Goal: Entertainment & Leisure: Browse casually

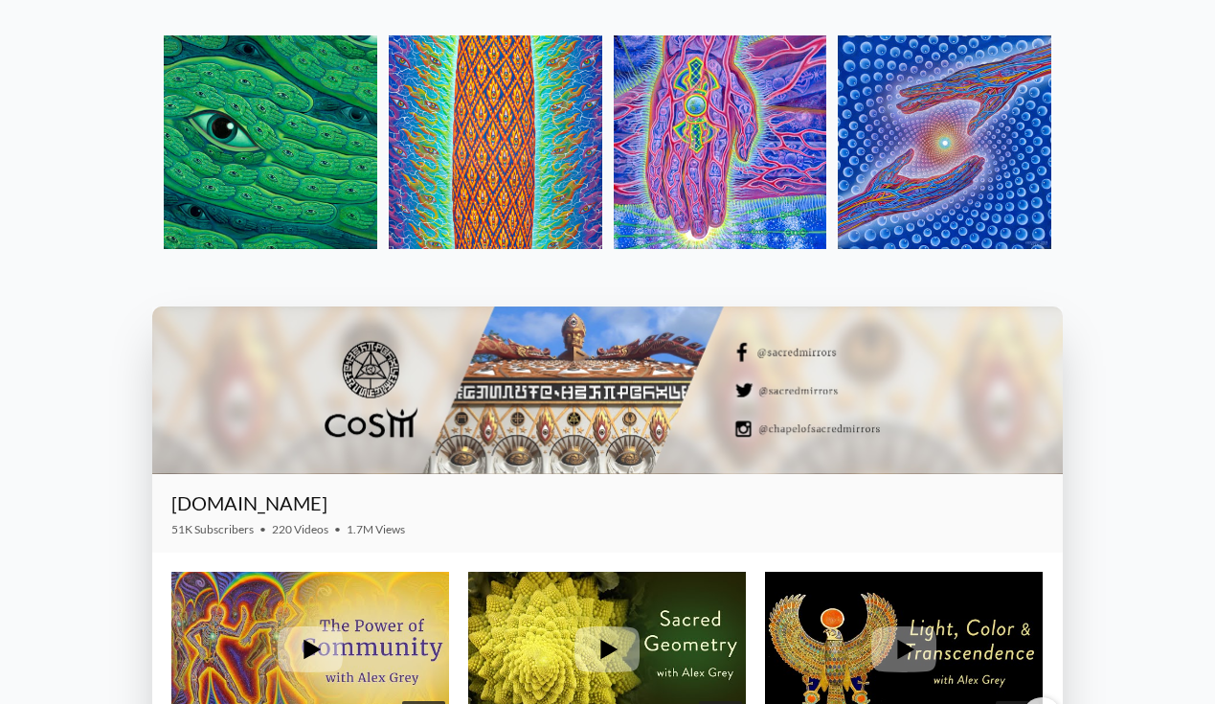
scroll to position [1983, 0]
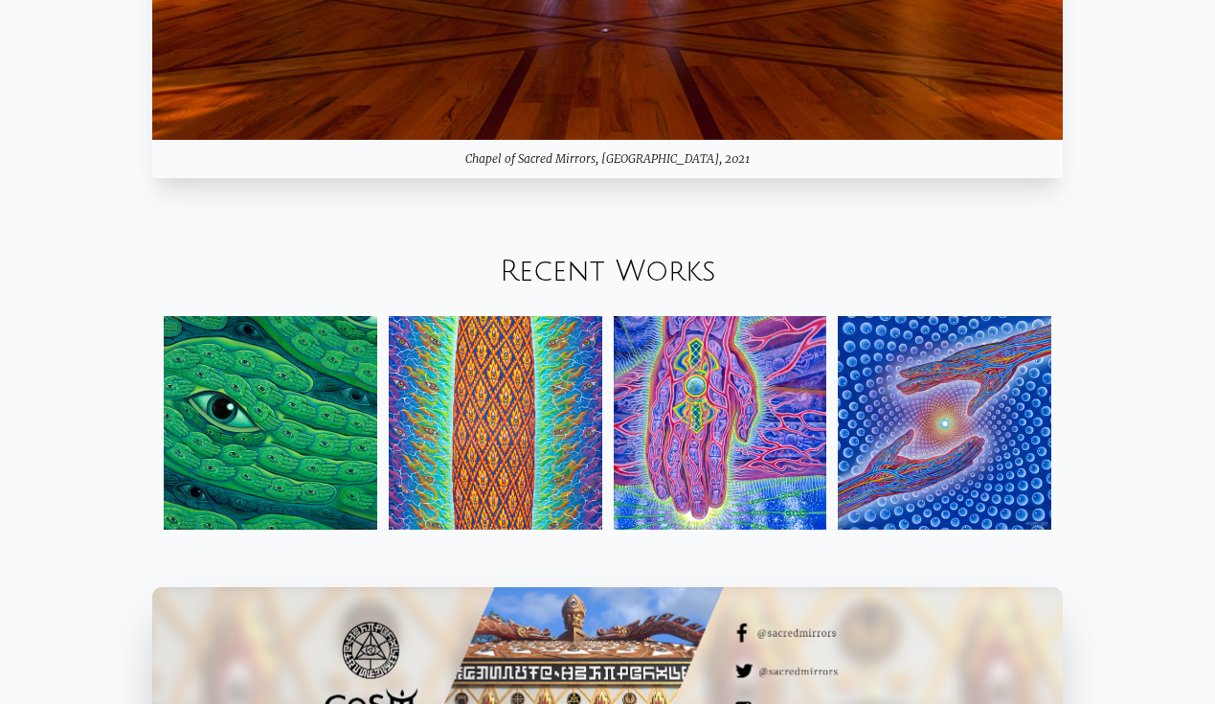
click at [632, 270] on link "Recent Works" at bounding box center [608, 272] width 216 height 32
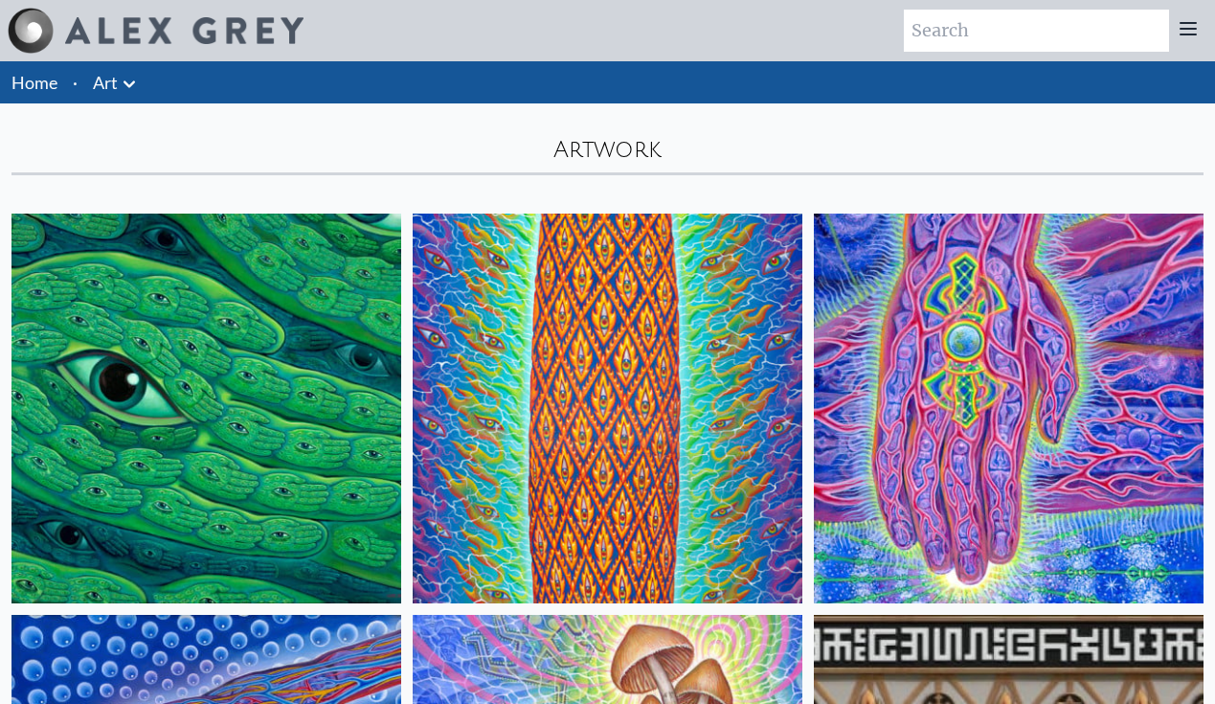
click at [185, 342] on img at bounding box center [206, 409] width 390 height 390
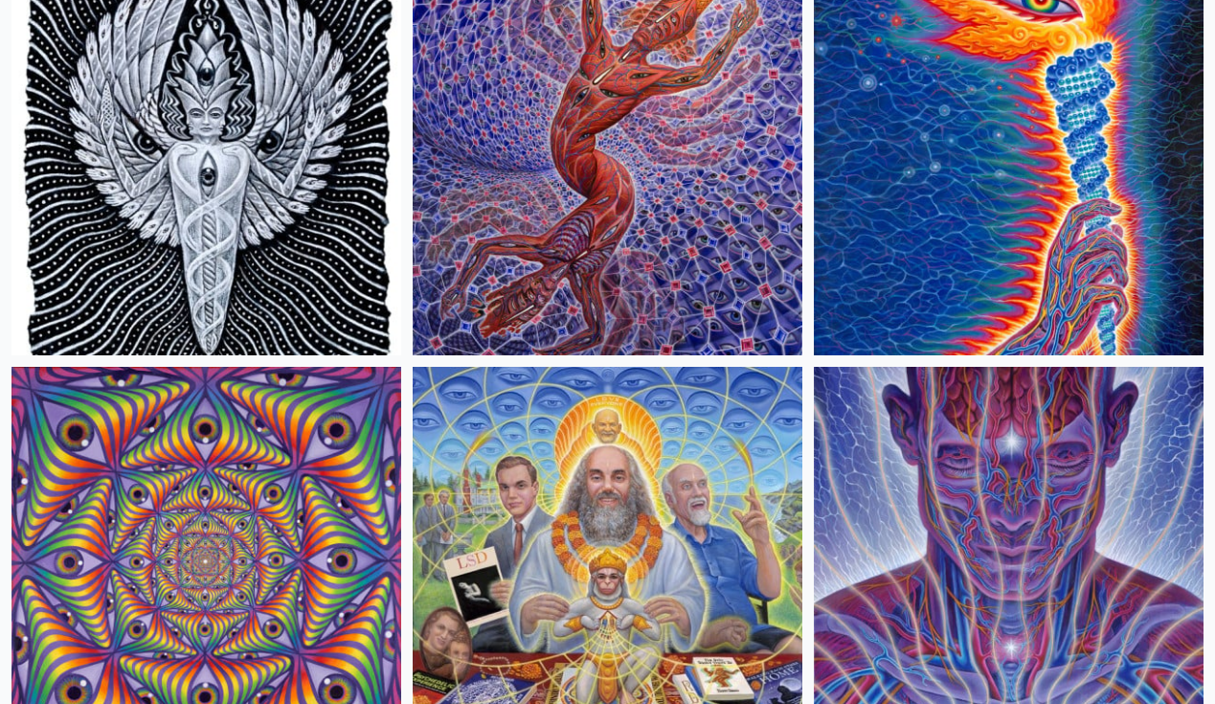
scroll to position [3701, 0]
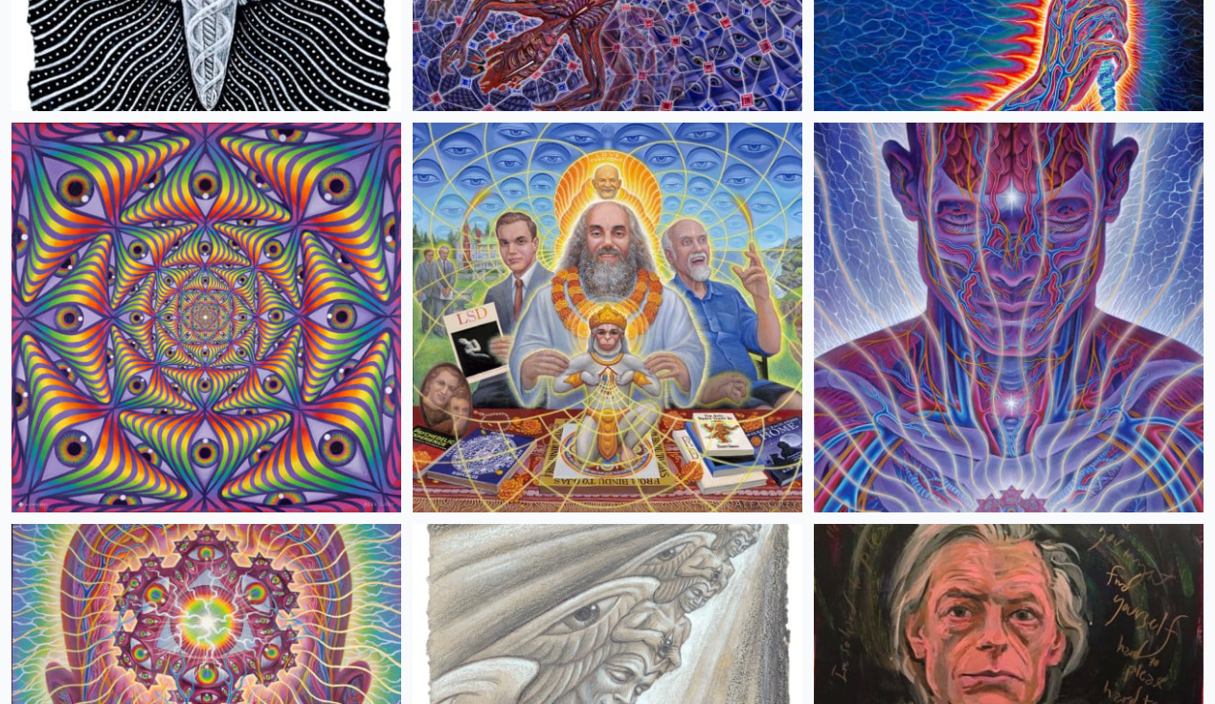
click at [578, 293] on img at bounding box center [608, 318] width 390 height 390
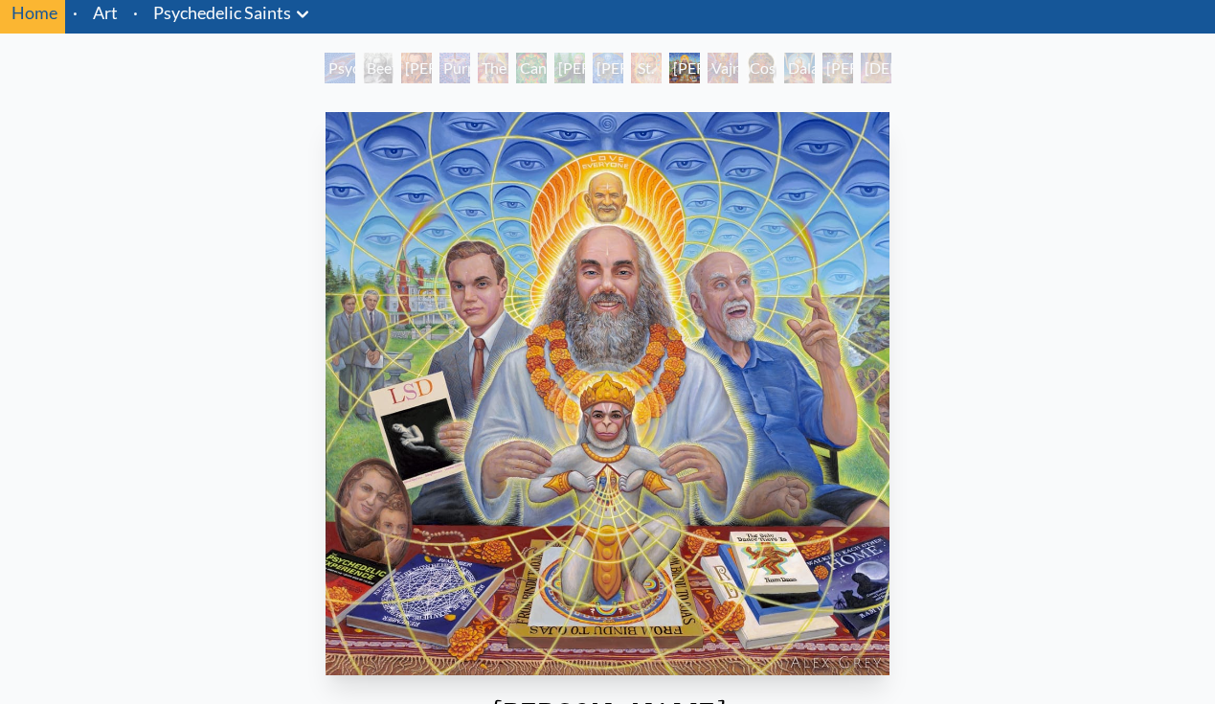
scroll to position [72, 0]
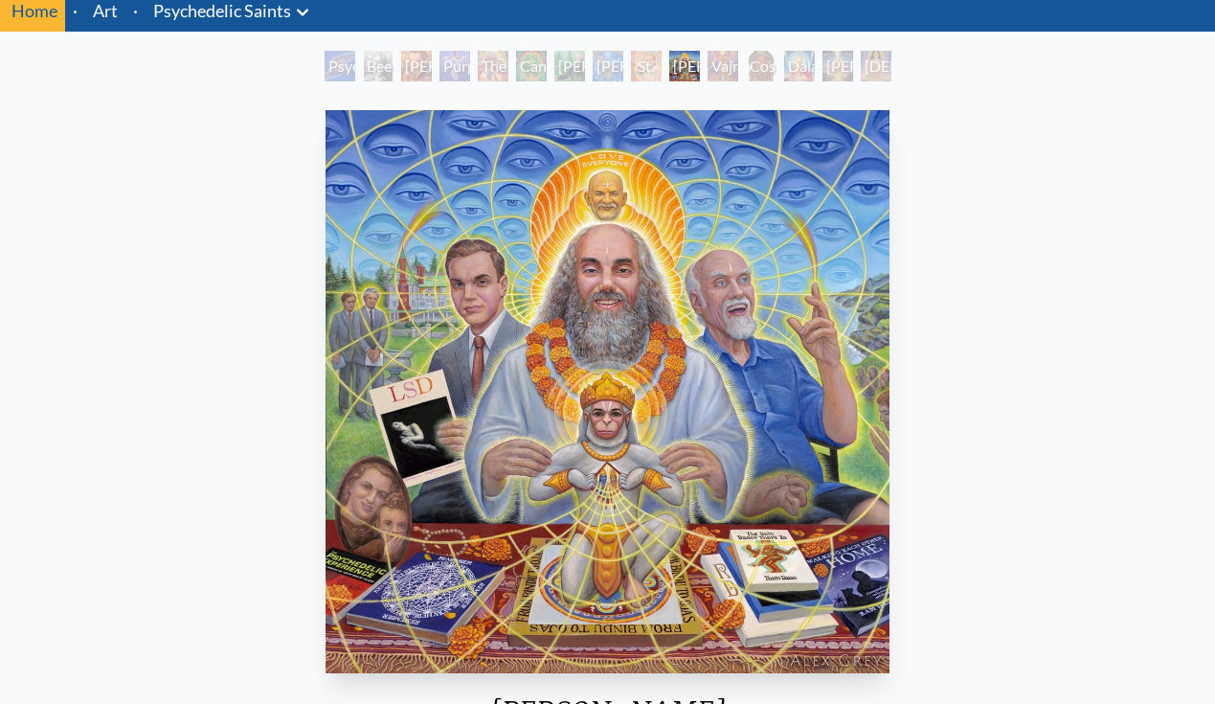
click at [721, 61] on div "Vajra Guru" at bounding box center [723, 66] width 31 height 31
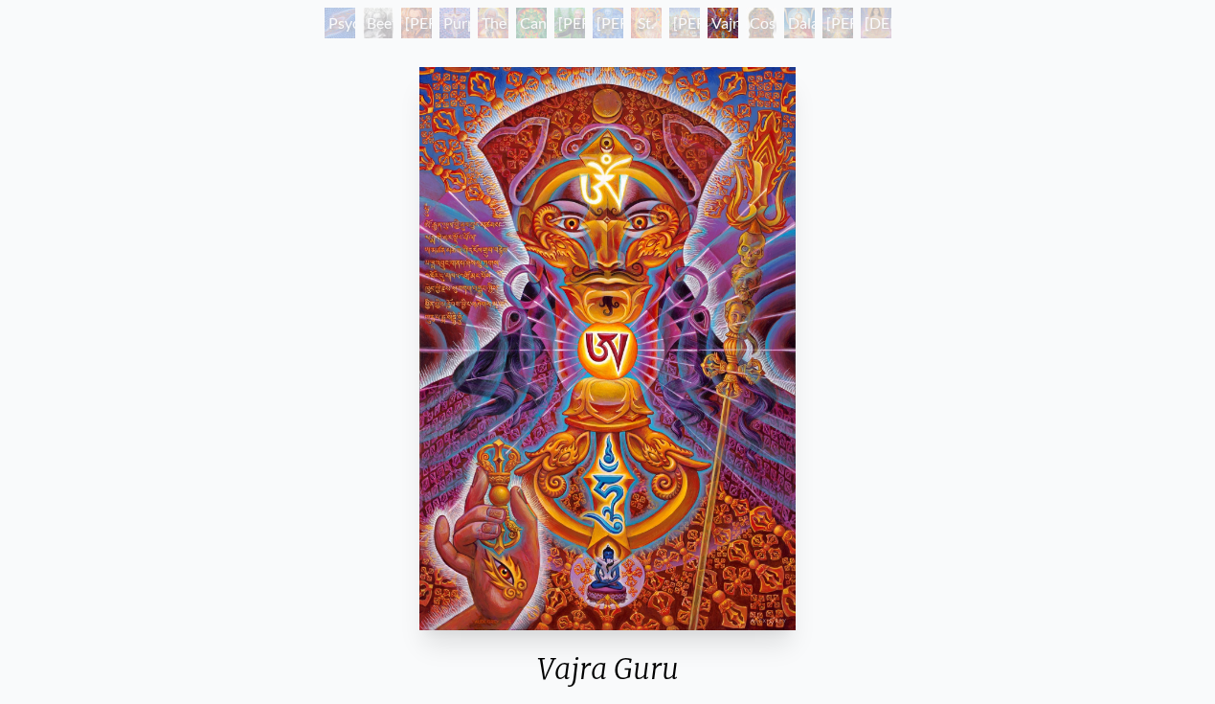
scroll to position [101, 0]
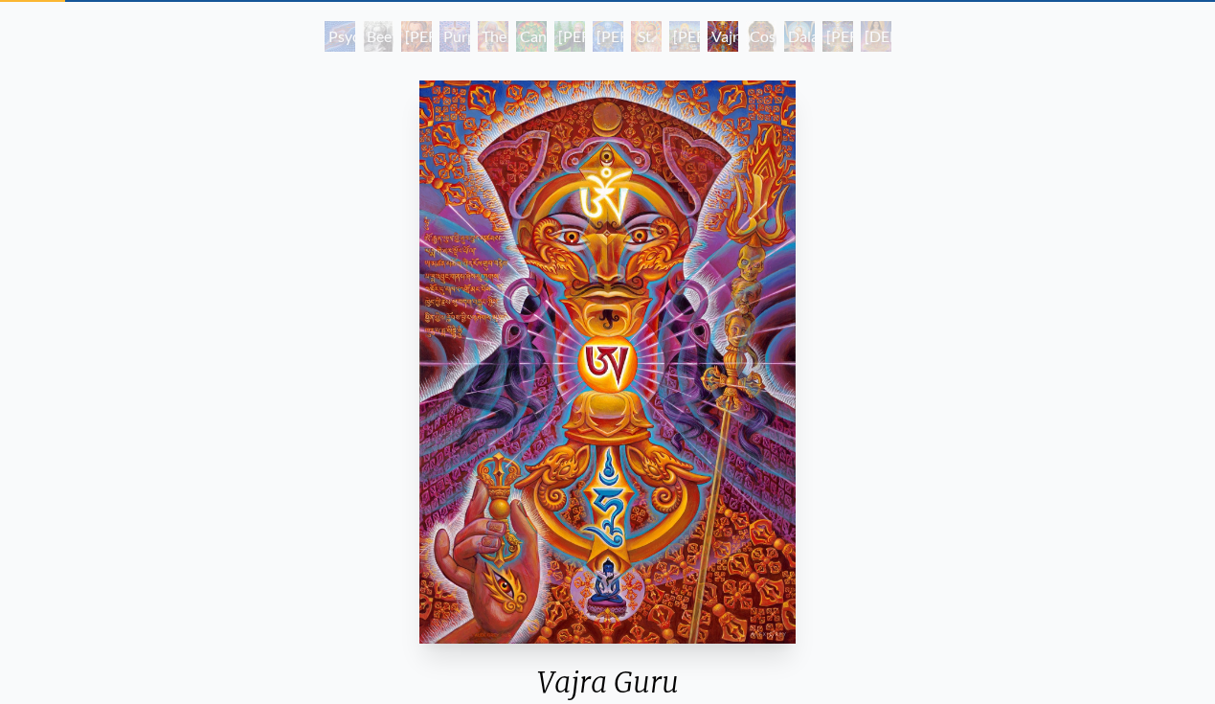
click at [762, 27] on div "Cosmic Christ" at bounding box center [761, 36] width 31 height 31
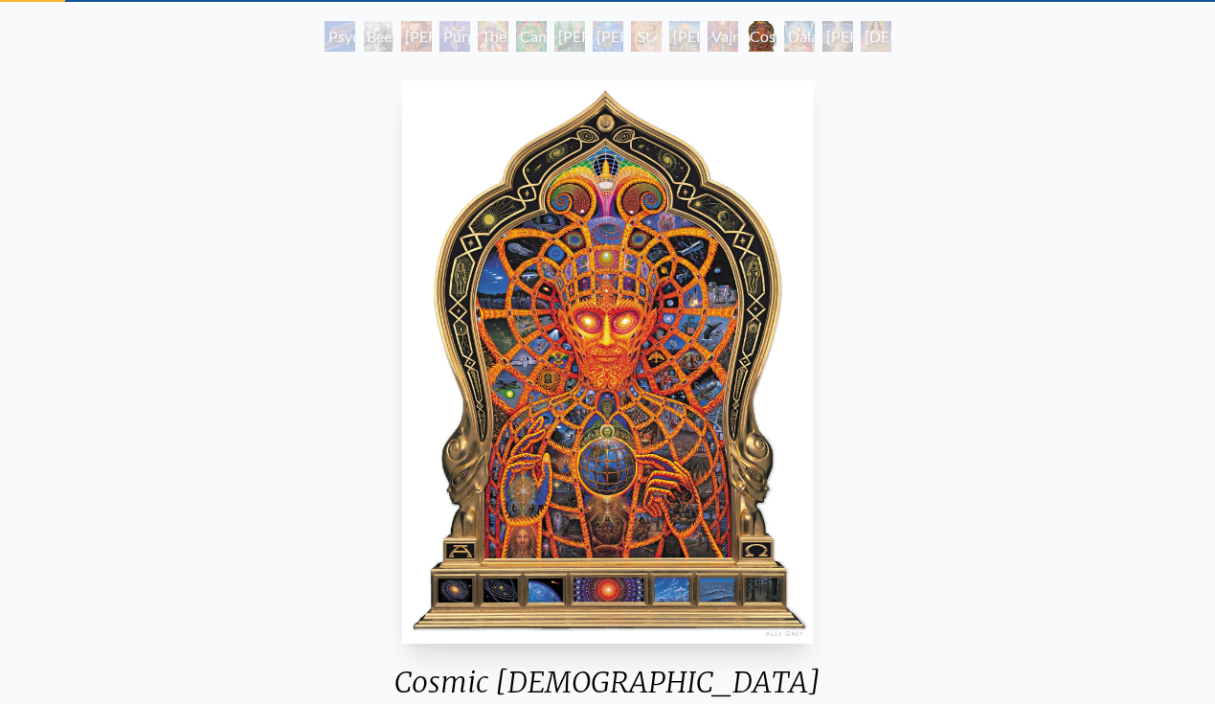
click at [784, 42] on div "Dalai Lama" at bounding box center [799, 36] width 31 height 31
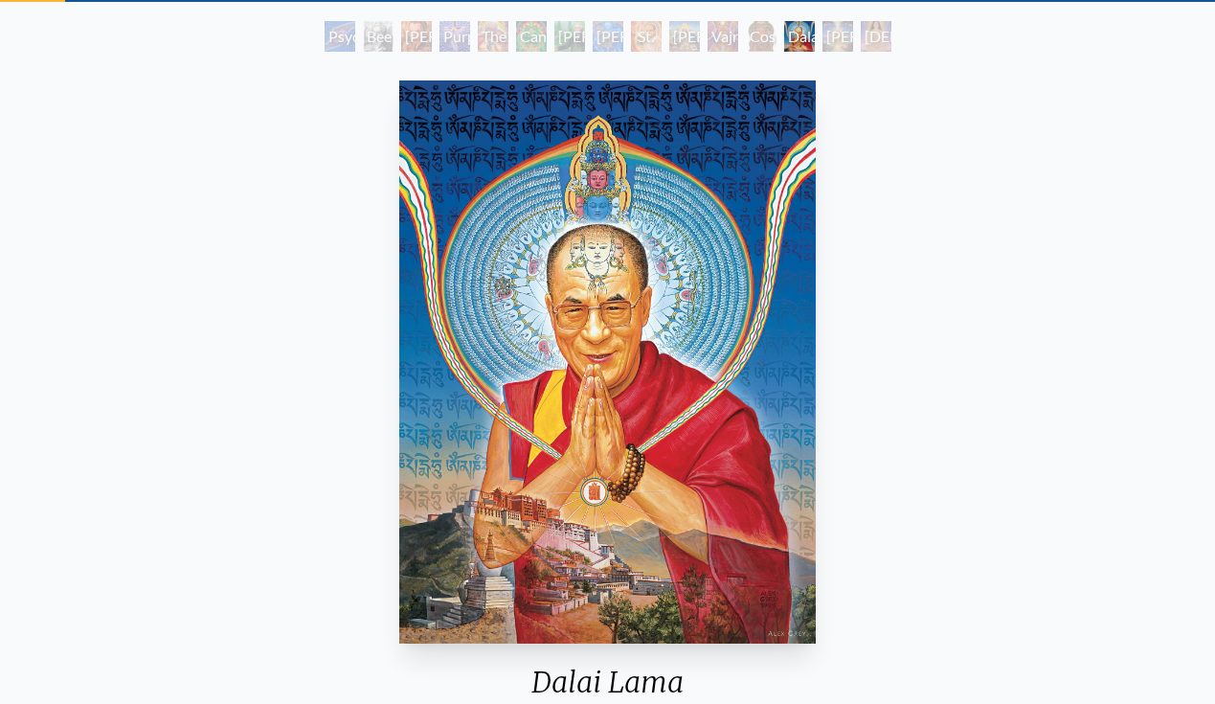
click at [850, 39] on div "Adi Da" at bounding box center [837, 36] width 31 height 31
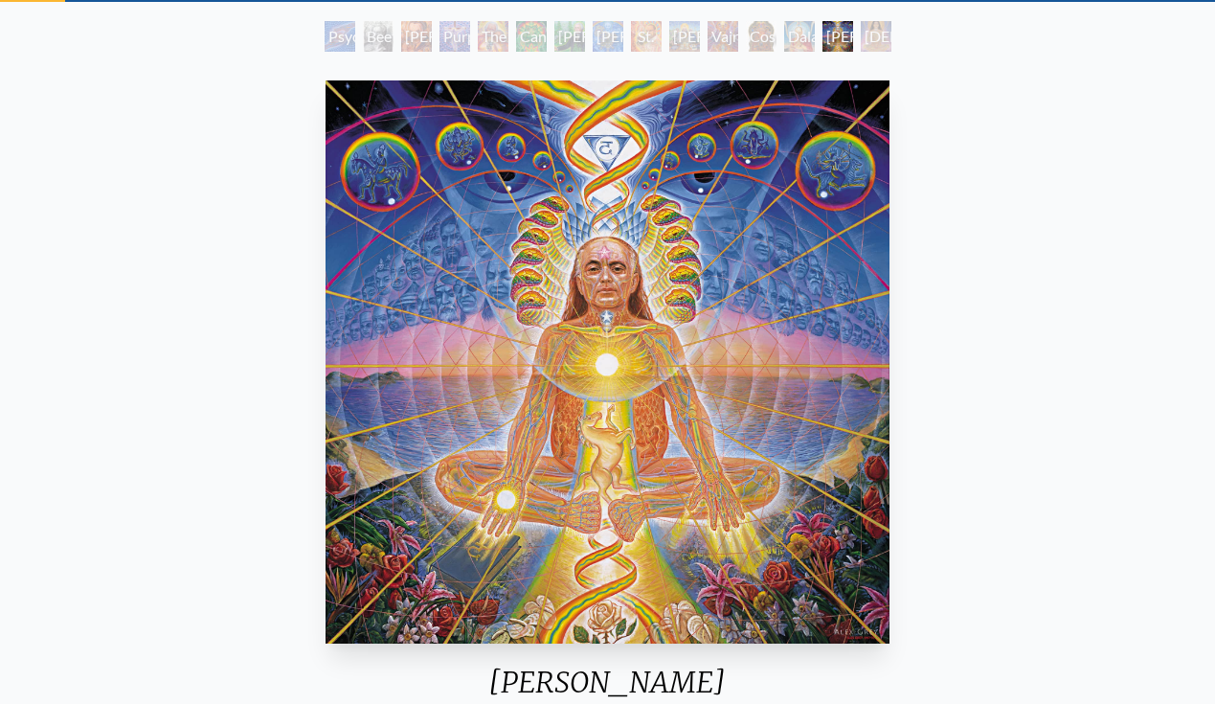
click at [875, 41] on div "Namaste" at bounding box center [876, 36] width 31 height 31
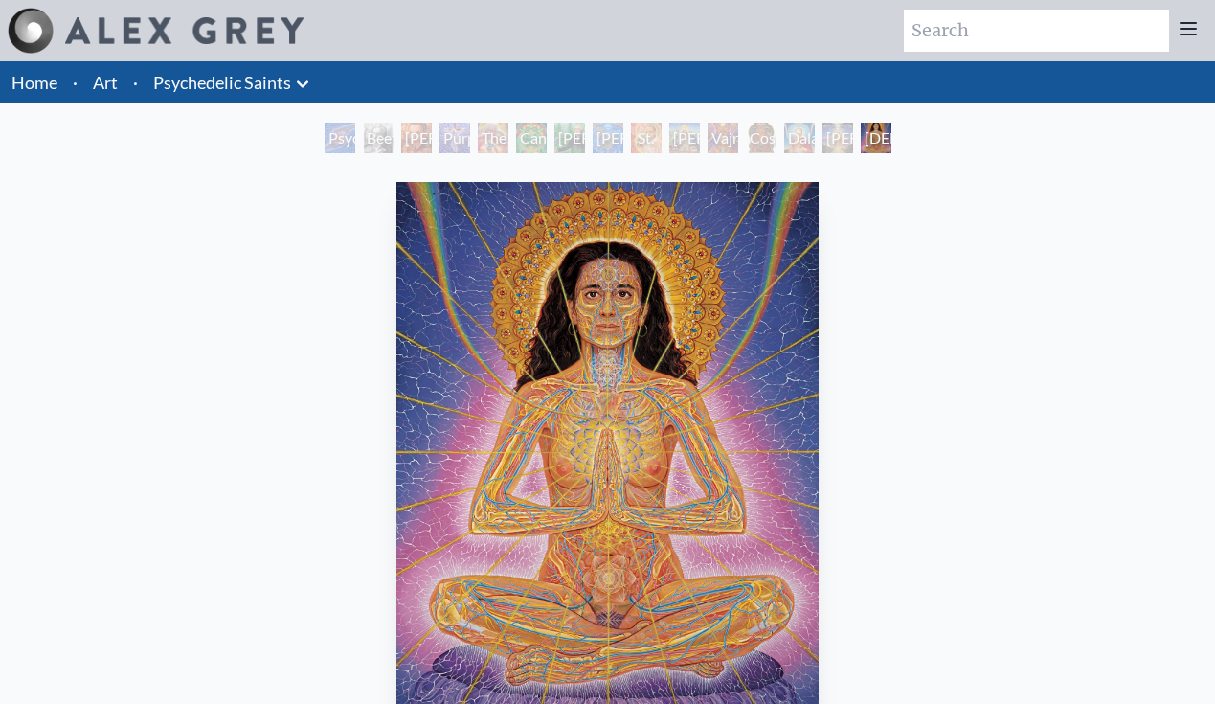
click at [873, 134] on div "Namaste" at bounding box center [876, 138] width 31 height 31
click at [869, 135] on div "Namaste" at bounding box center [876, 138] width 31 height 31
click at [784, 140] on div "Dalai Lama" at bounding box center [799, 138] width 31 height 31
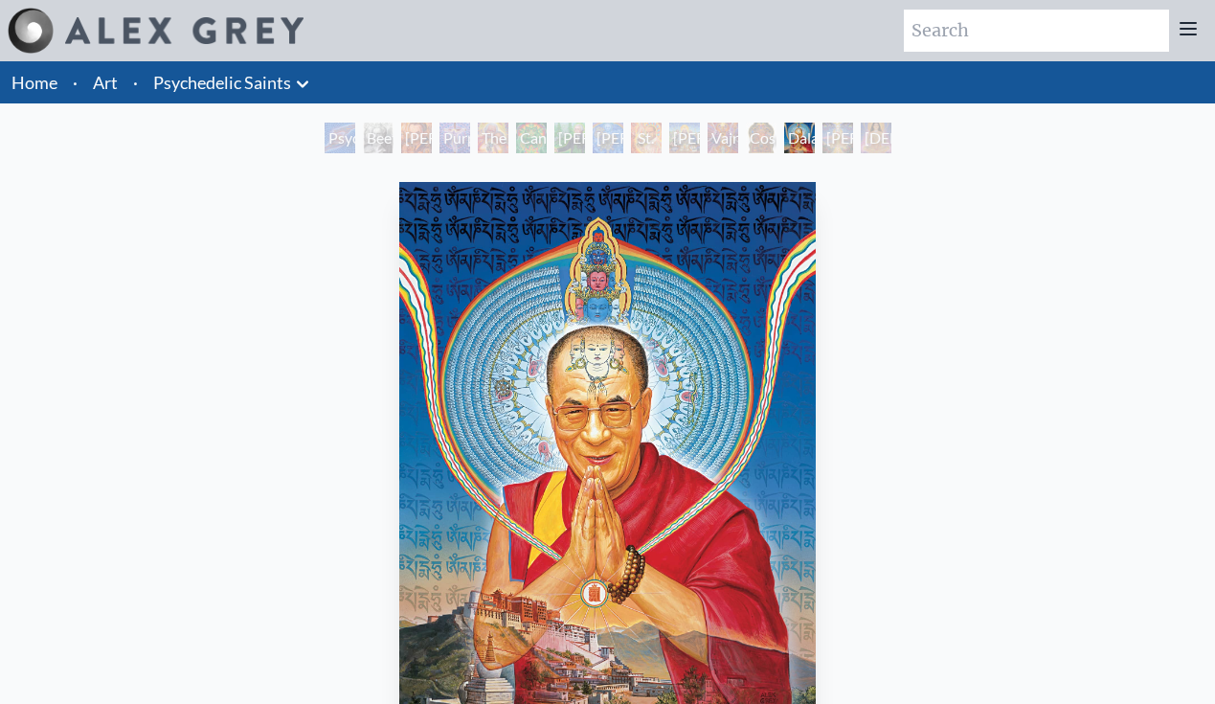
click at [716, 143] on div "Vajra Guru" at bounding box center [723, 138] width 31 height 31
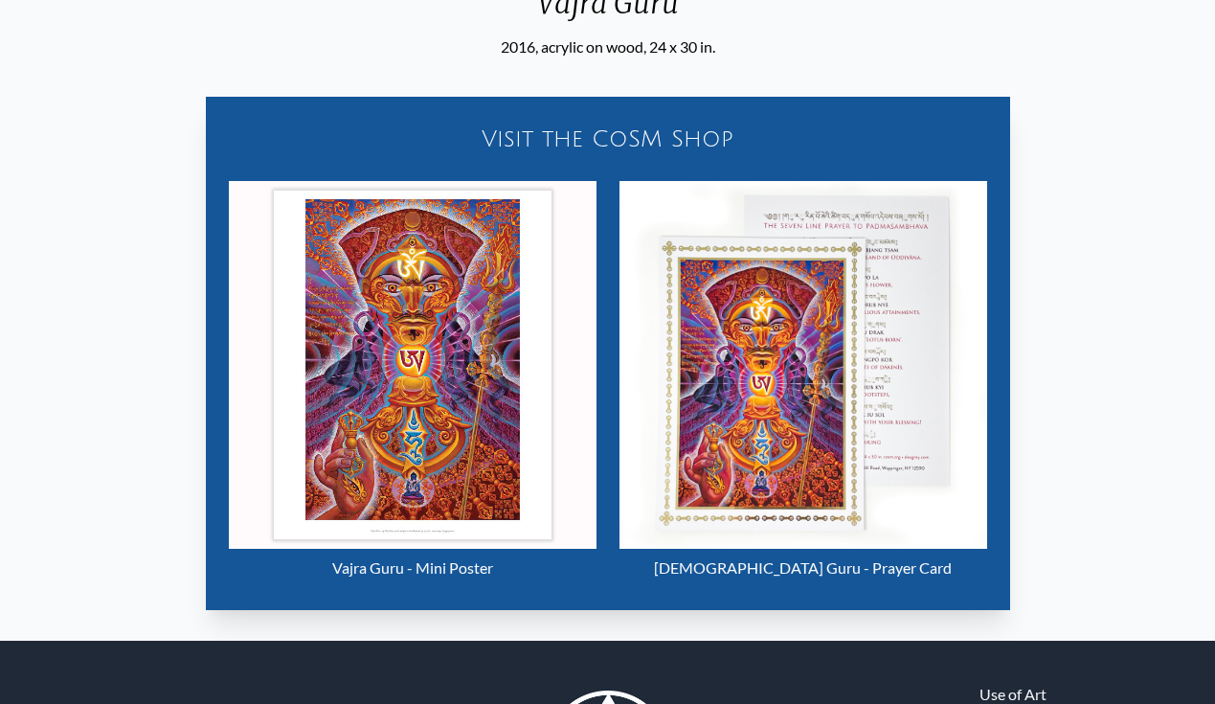
scroll to position [939, 0]
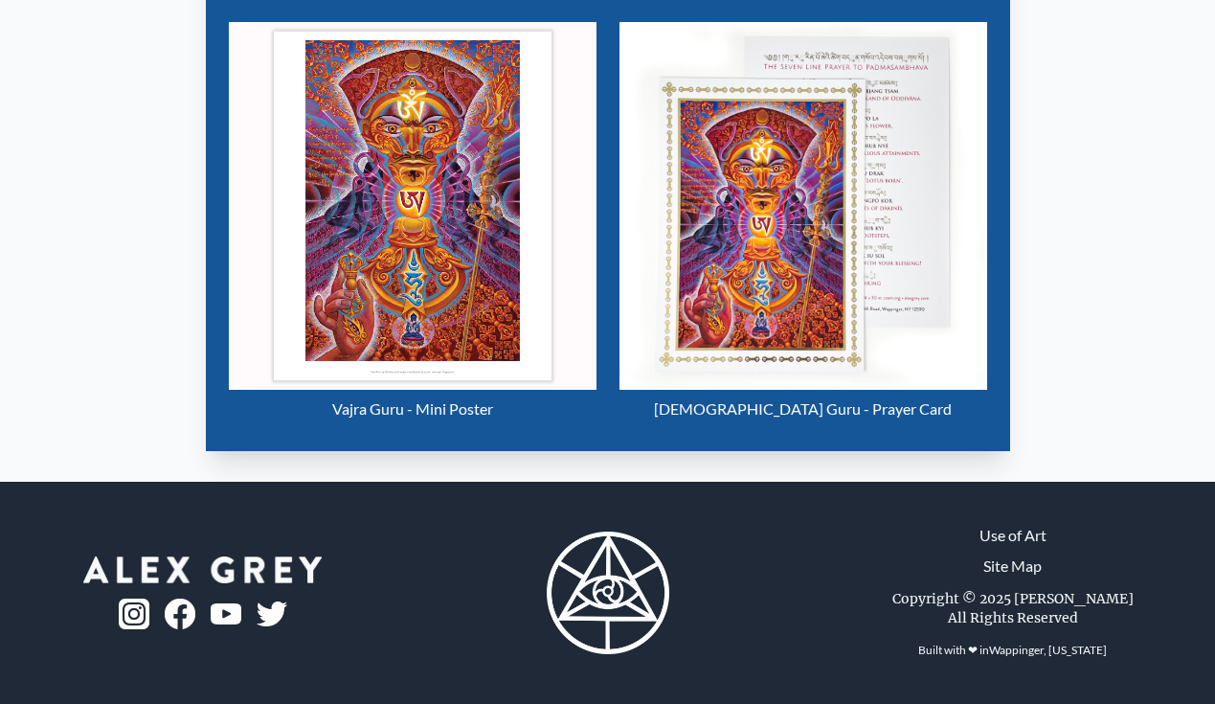
click at [901, 163] on img "11 / 15" at bounding box center [803, 206] width 368 height 368
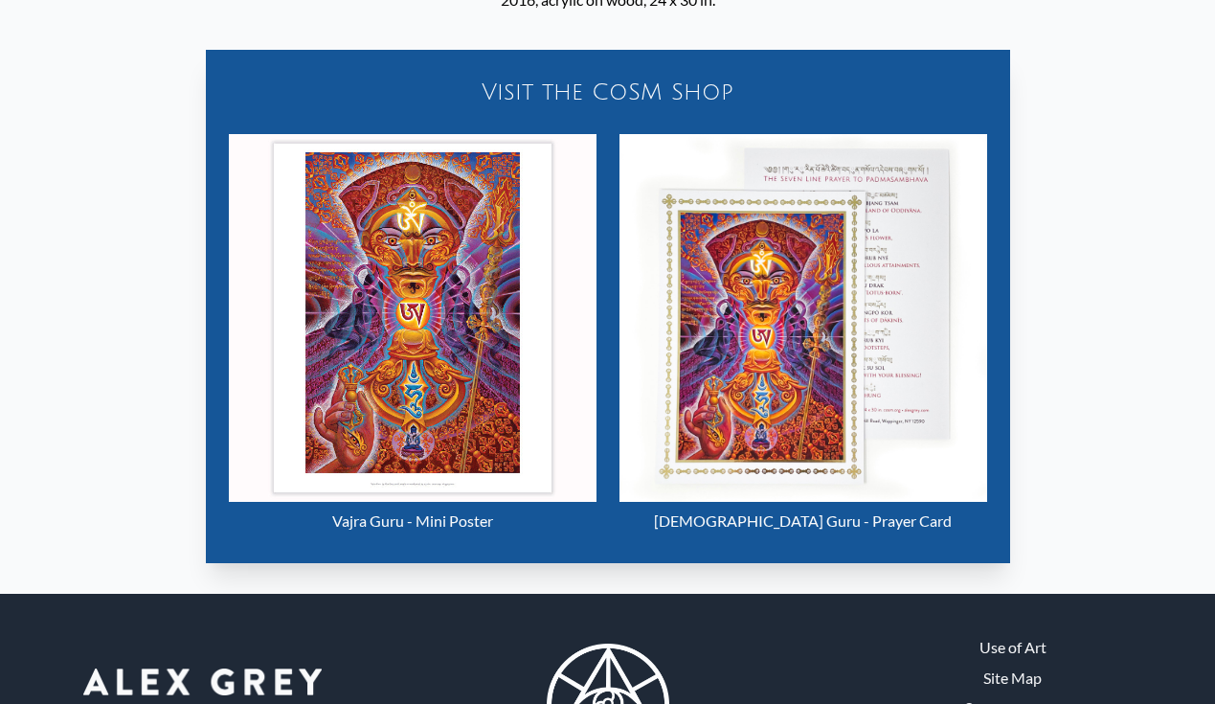
scroll to position [787, 0]
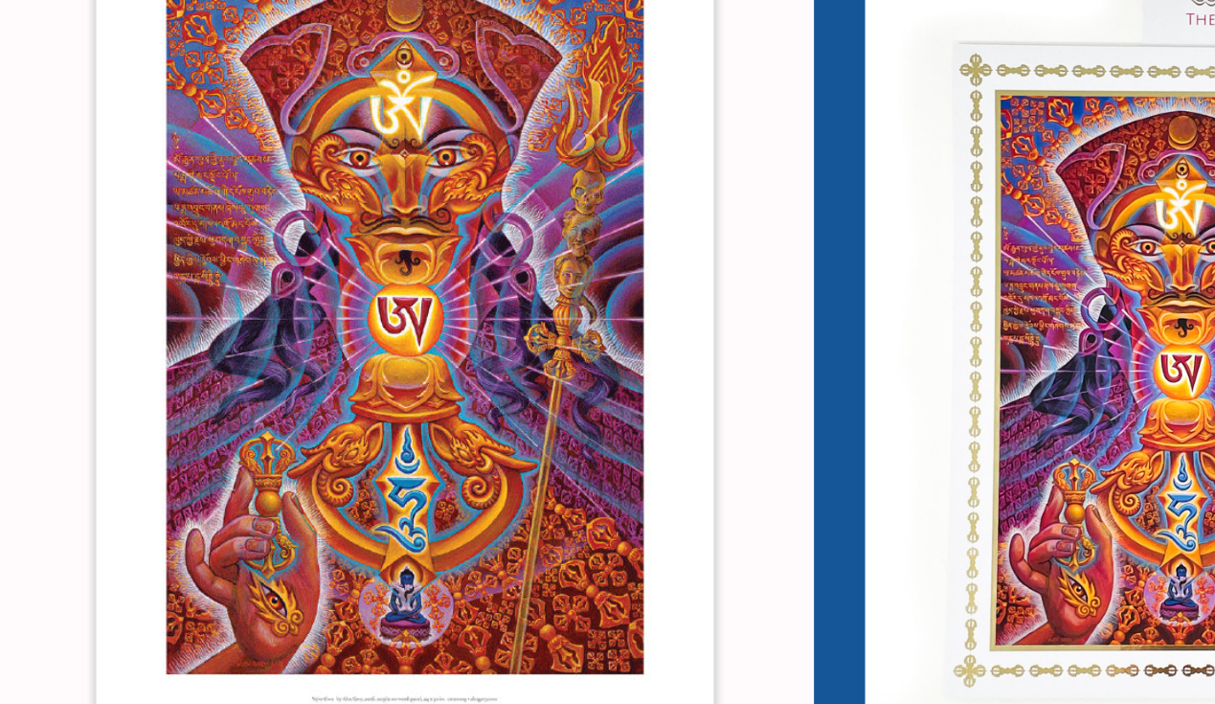
click at [560, 385] on img "11 / 15" at bounding box center [413, 358] width 368 height 368
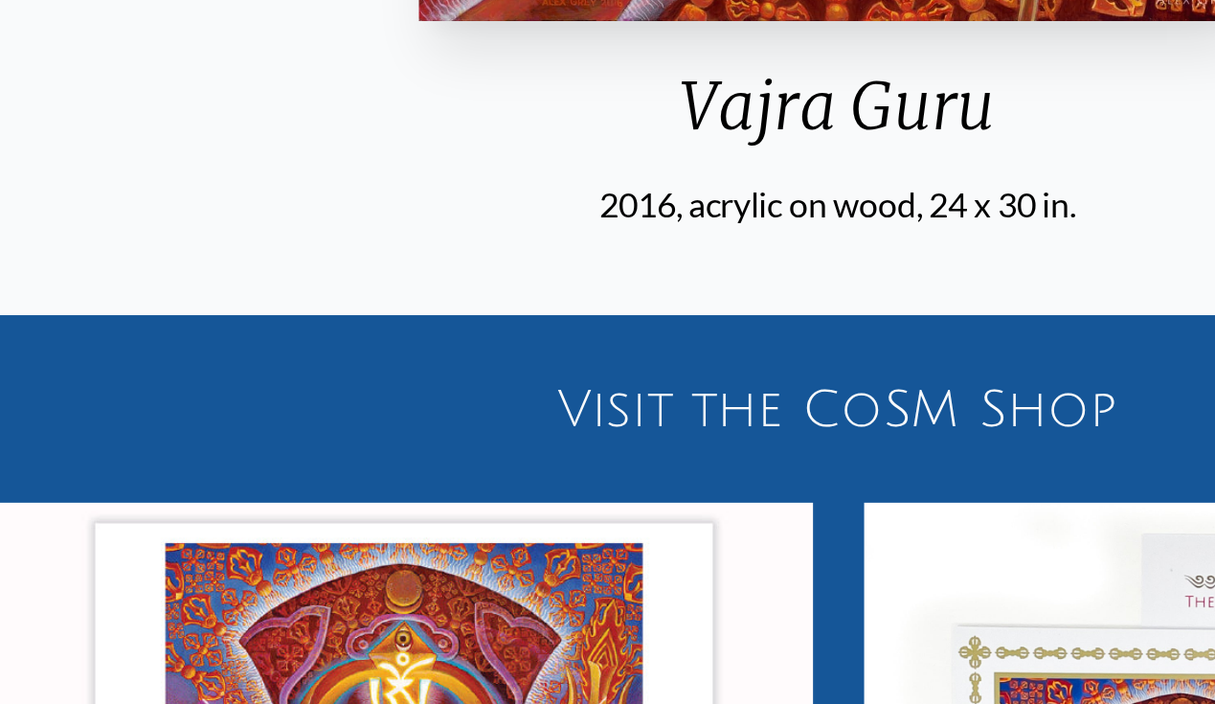
scroll to position [723, 0]
